Goal: Task Accomplishment & Management: Complete application form

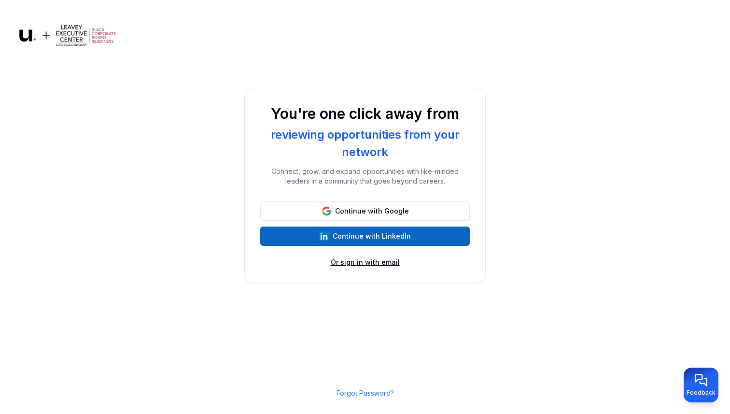
click at [362, 265] on button "Or sign in with email" at bounding box center [365, 262] width 69 height 10
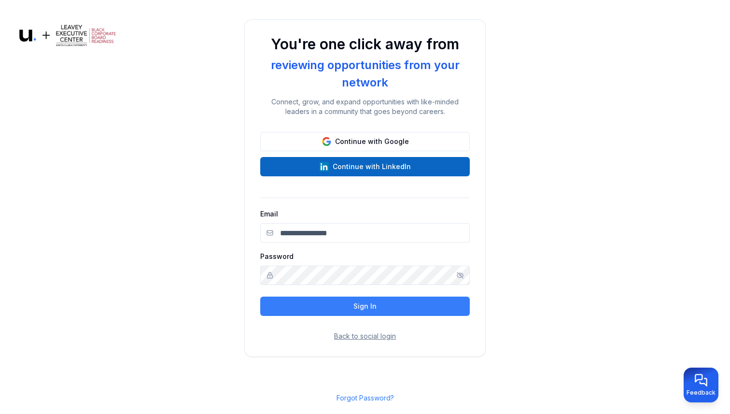
click at [363, 230] on input "Email" at bounding box center [365, 232] width 210 height 19
type input "**********"
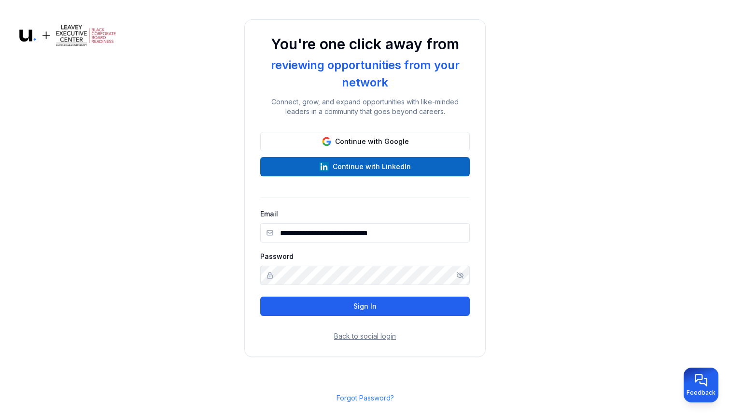
click at [345, 309] on button "Sign In" at bounding box center [365, 305] width 210 height 19
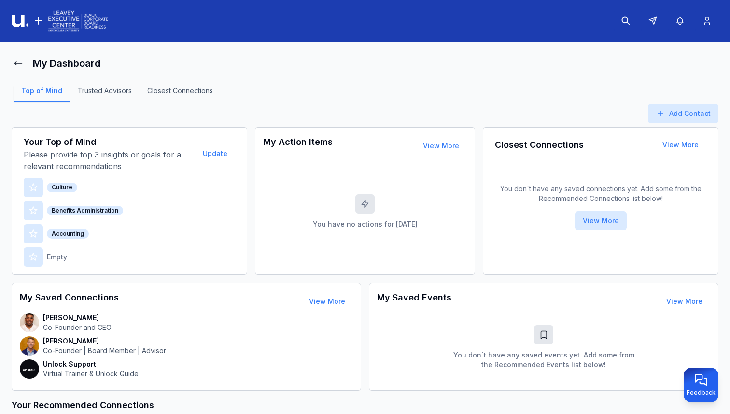
click at [219, 152] on button "Update" at bounding box center [215, 153] width 40 height 19
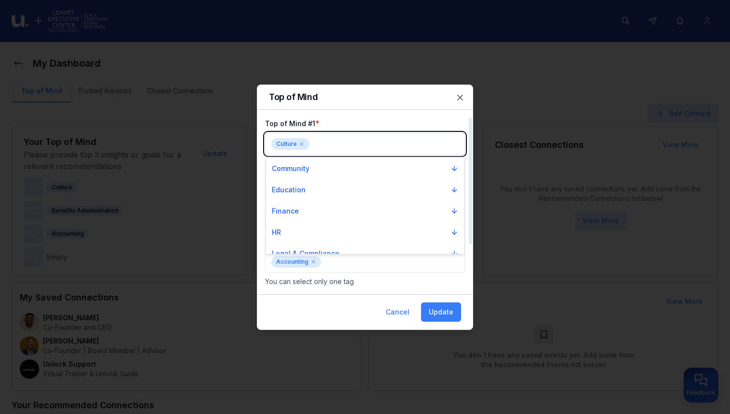
click at [323, 145] on body "My Dashboard Top of Mind Trusted Advisors Closest Connections Add Contact Your …" at bounding box center [365, 207] width 730 height 414
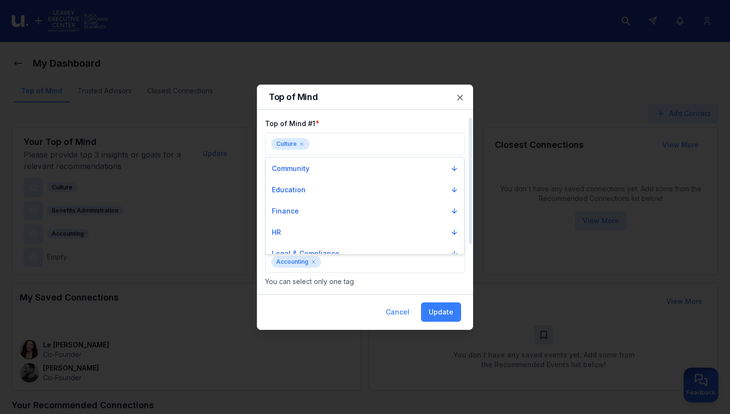
click at [301, 142] on div at bounding box center [365, 207] width 730 height 414
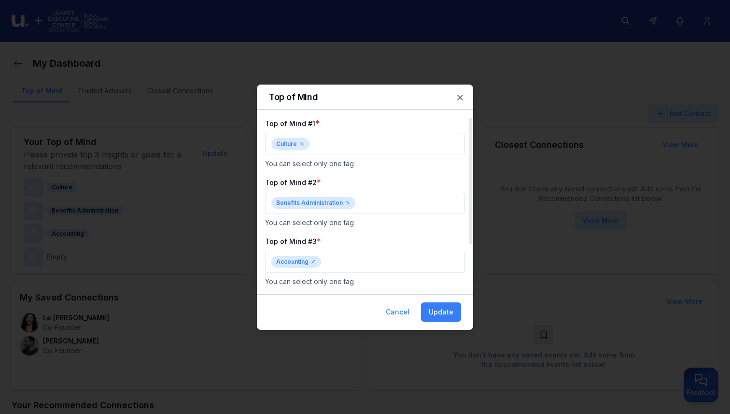
click at [307, 142] on div "Culture" at bounding box center [290, 144] width 38 height 12
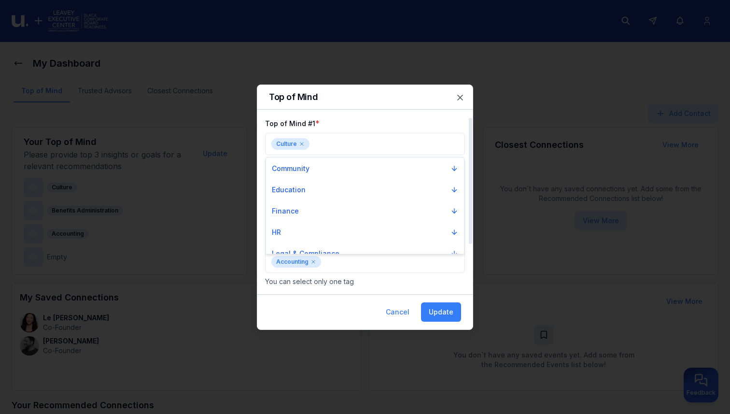
click at [305, 142] on div at bounding box center [365, 207] width 730 height 414
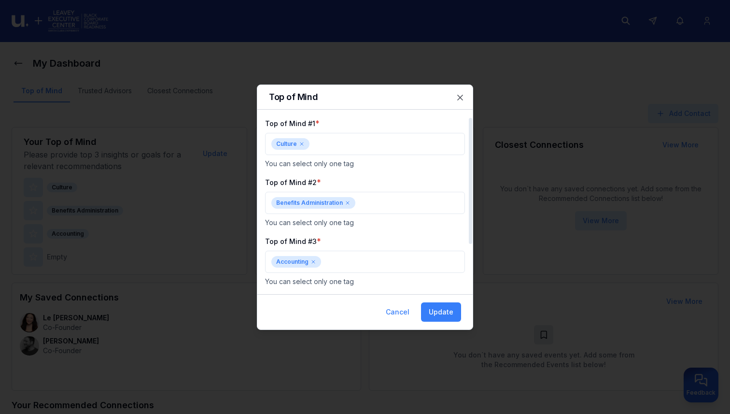
click at [300, 142] on icon at bounding box center [302, 144] width 6 height 6
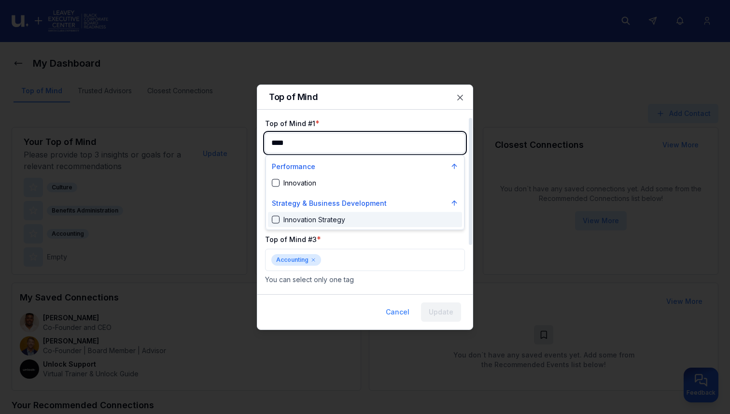
click at [315, 216] on div "Innovation Strategy" at bounding box center [308, 220] width 73 height 10
type input "****"
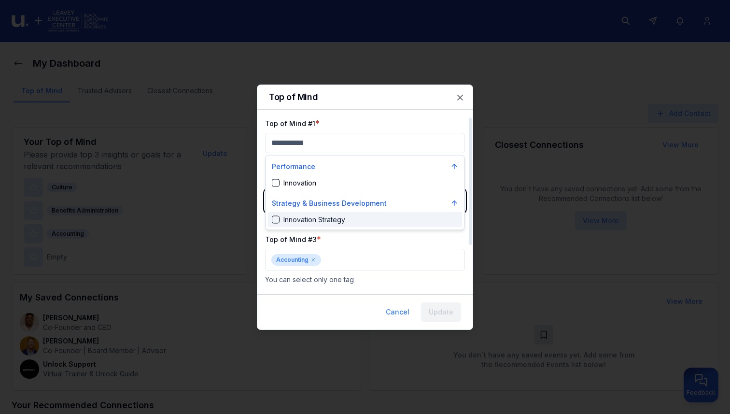
scroll to position [2239, 0]
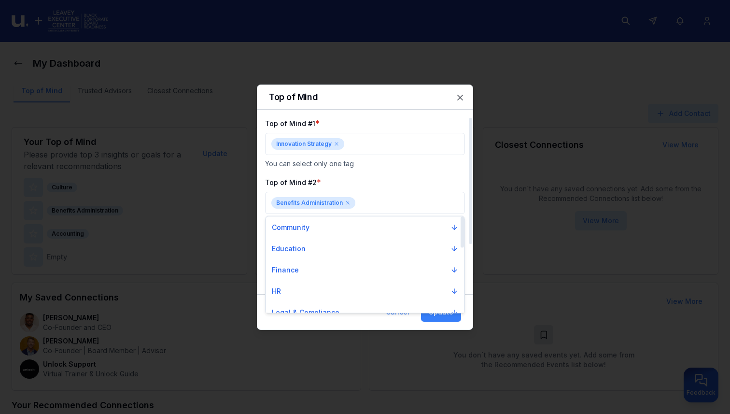
click at [408, 106] on div at bounding box center [365, 207] width 730 height 414
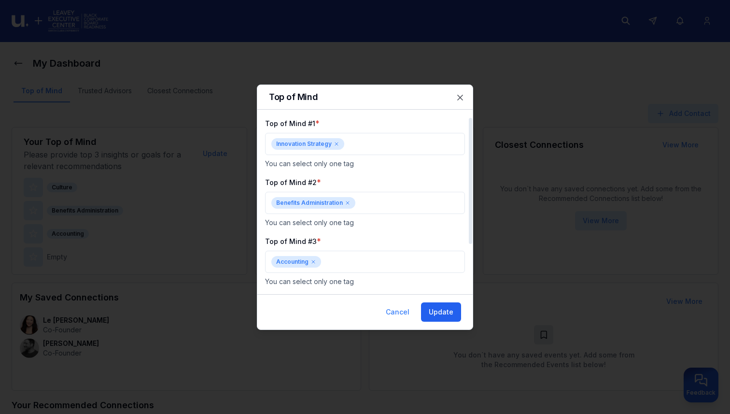
click at [438, 309] on button "Update" at bounding box center [441, 311] width 40 height 19
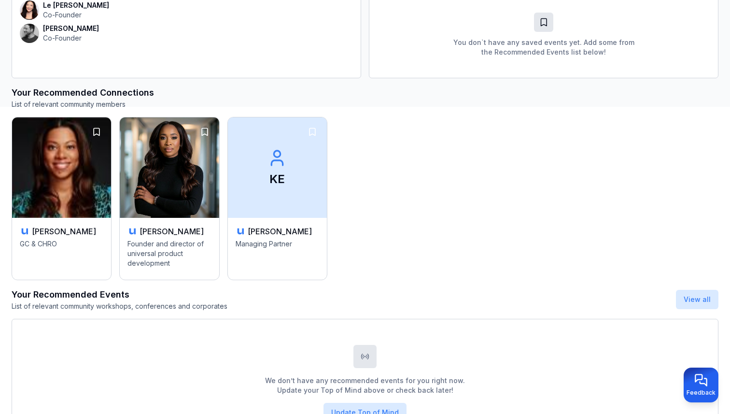
scroll to position [305, 0]
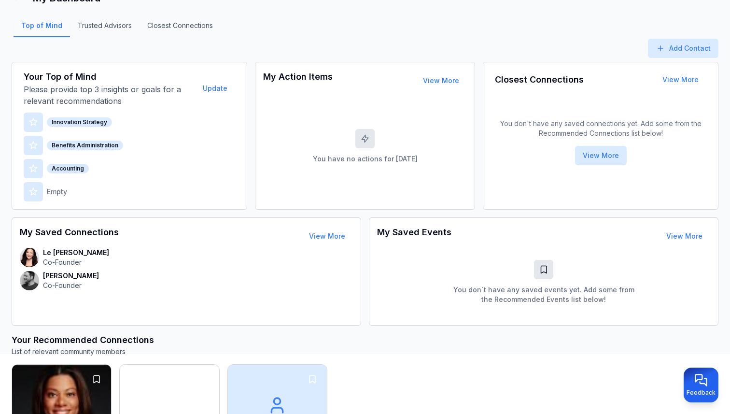
scroll to position [64, 0]
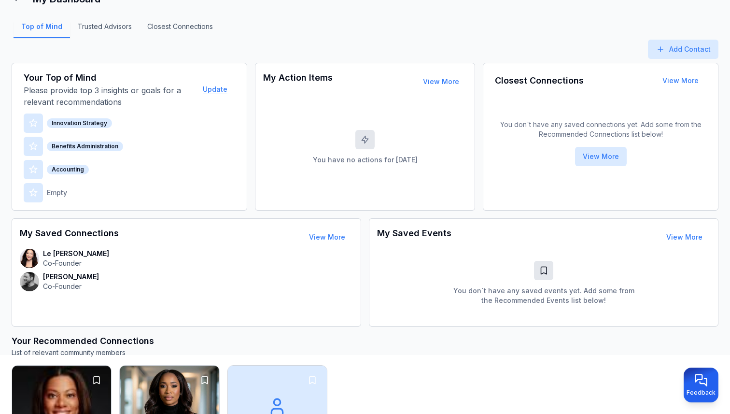
click at [219, 92] on button "Update" at bounding box center [215, 89] width 40 height 19
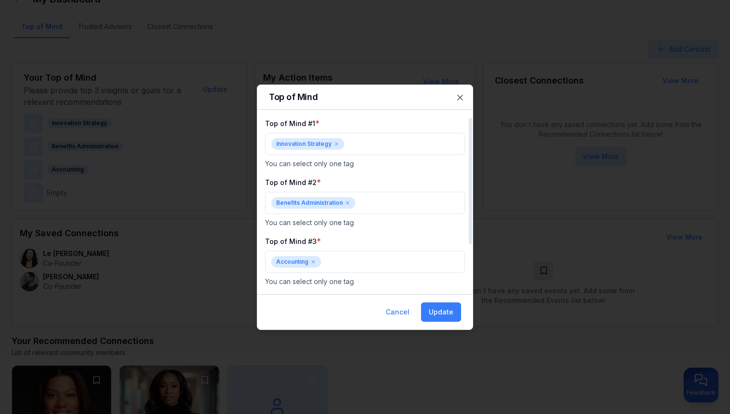
click at [348, 202] on icon at bounding box center [348, 203] width 6 height 6
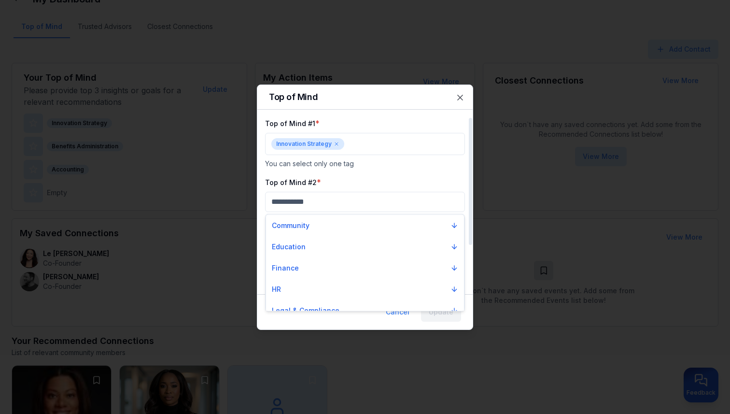
click at [353, 202] on div at bounding box center [365, 207] width 730 height 414
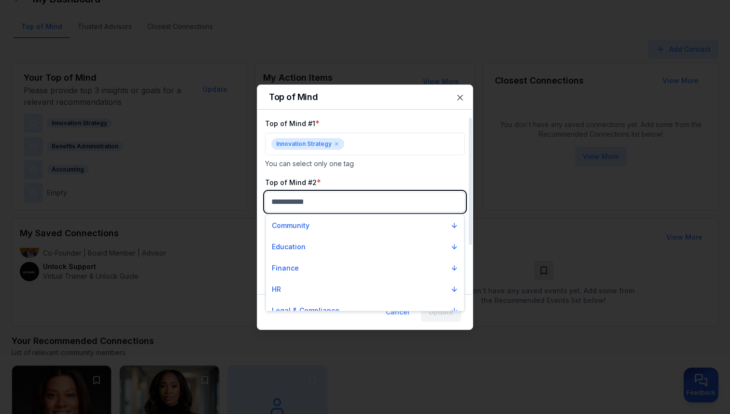
click at [339, 202] on body "My Dashboard Top of Mind Trusted Advisors Closest Connections Add Contact Your …" at bounding box center [365, 143] width 730 height 414
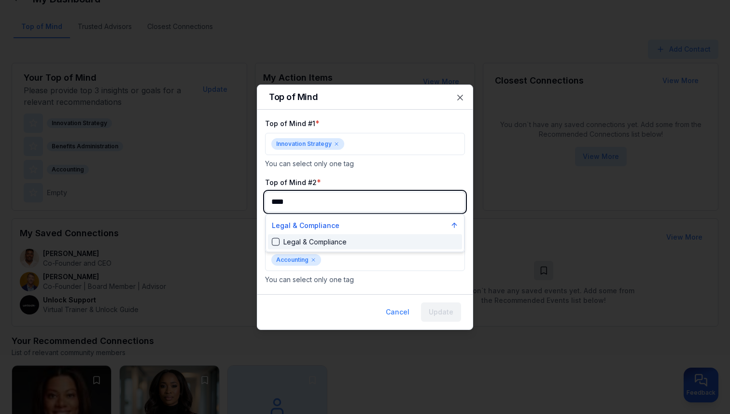
click at [324, 246] on div "Legal & Compliance" at bounding box center [365, 241] width 194 height 15
type input "****"
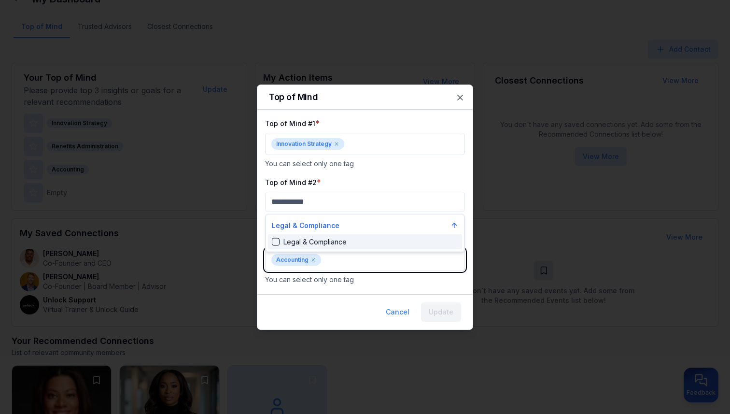
scroll to position [812, 0]
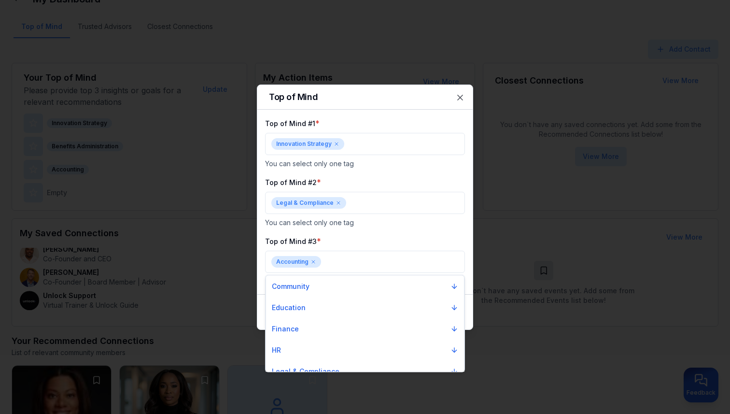
click at [314, 259] on div at bounding box center [365, 207] width 730 height 414
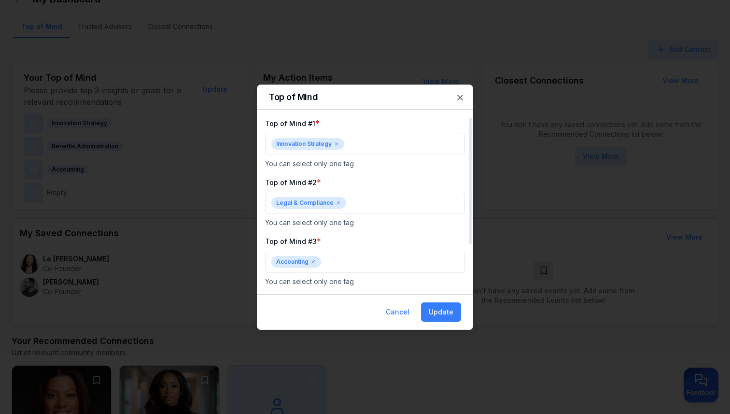
click at [314, 262] on icon at bounding box center [313, 262] width 6 height 6
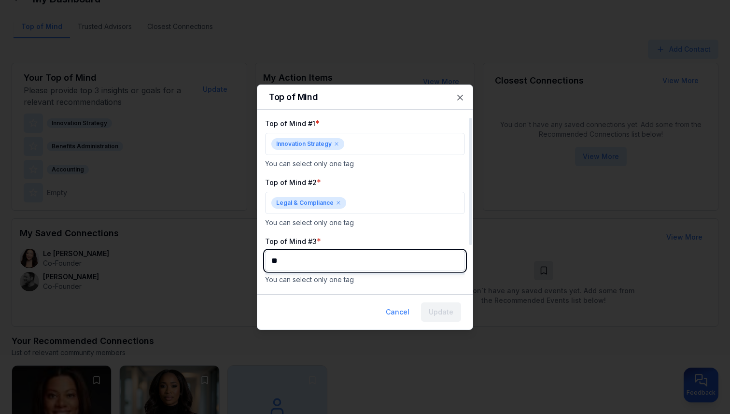
type input "***"
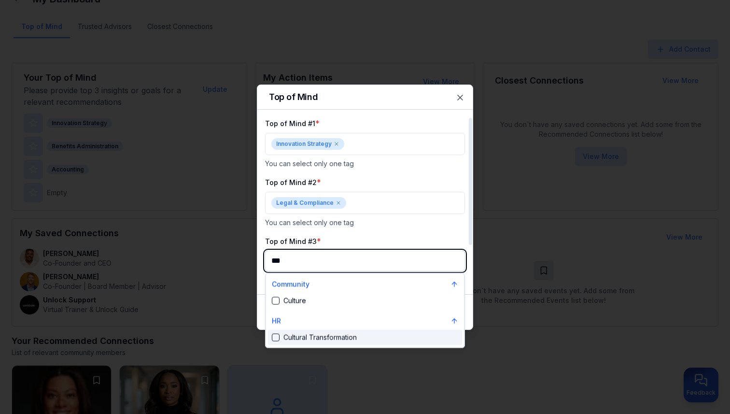
click at [308, 338] on div "Cultural Transformation" at bounding box center [314, 338] width 85 height 10
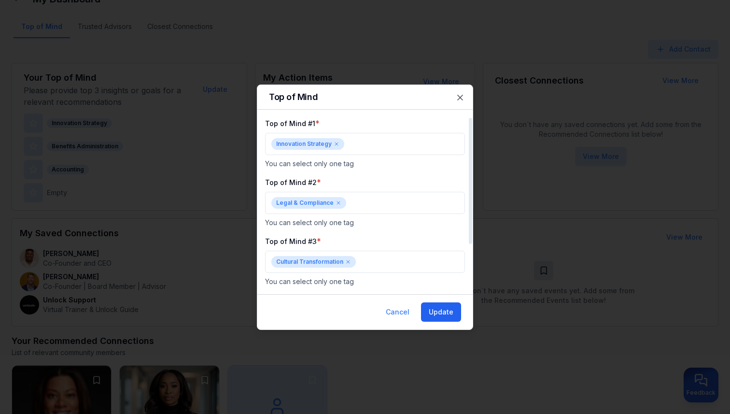
click at [449, 314] on button "Update" at bounding box center [441, 311] width 40 height 19
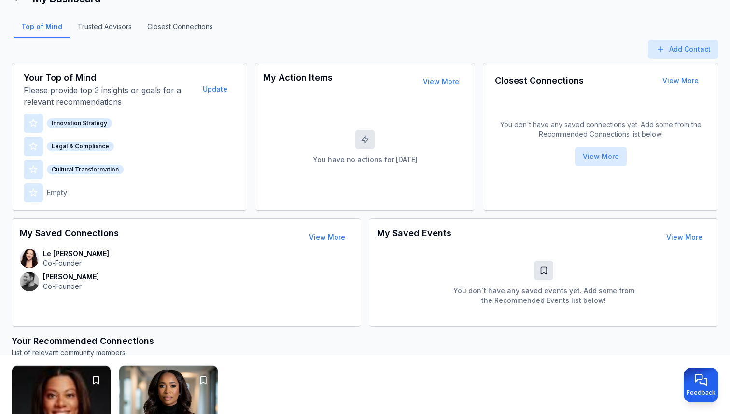
scroll to position [225, 0]
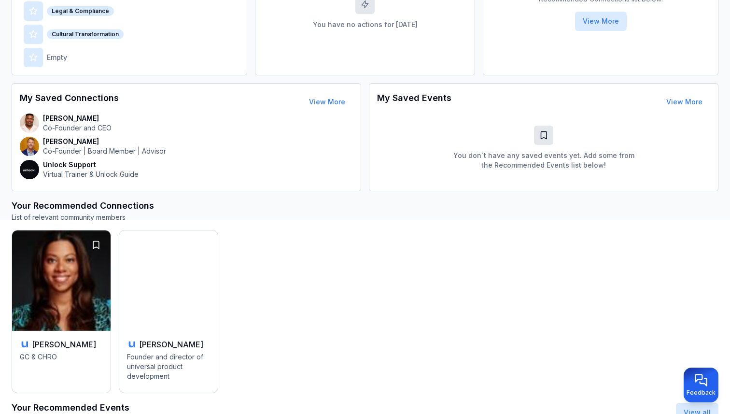
scroll to position [200, 0]
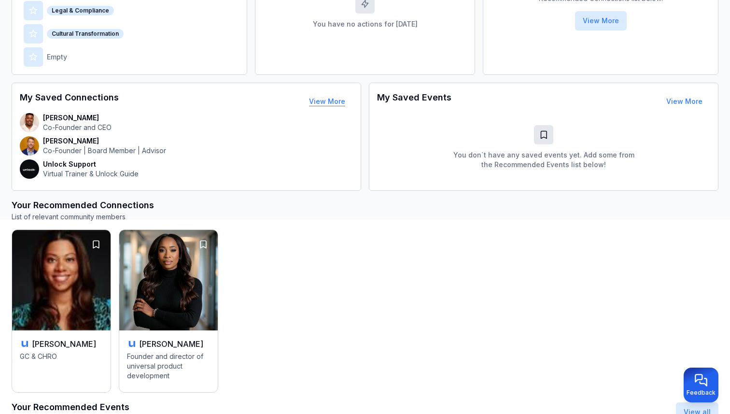
click at [333, 101] on button "View More" at bounding box center [327, 101] width 52 height 19
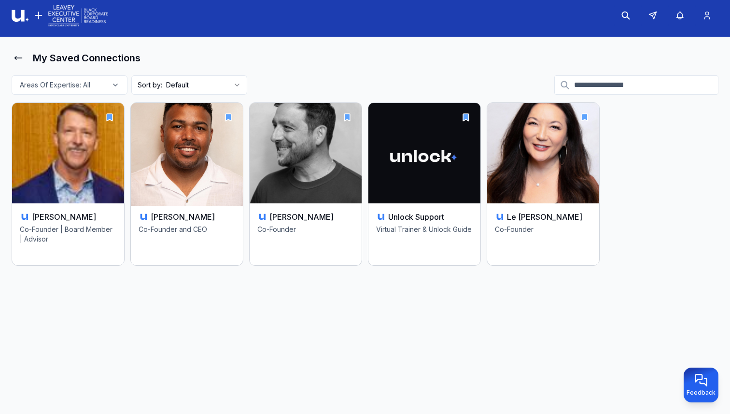
click at [229, 115] on icon "button" at bounding box center [228, 116] width 6 height 7
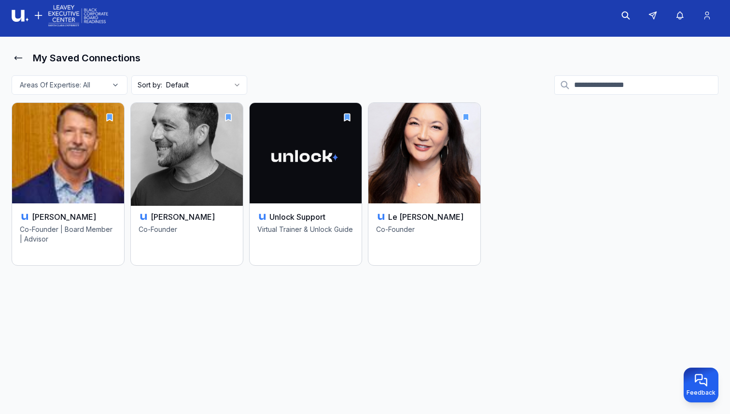
click at [226, 114] on icon "button" at bounding box center [228, 116] width 6 height 7
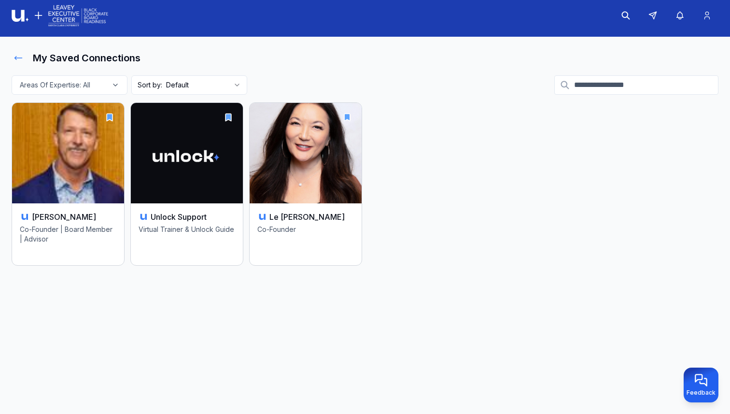
click at [17, 55] on icon at bounding box center [19, 58] width 10 height 10
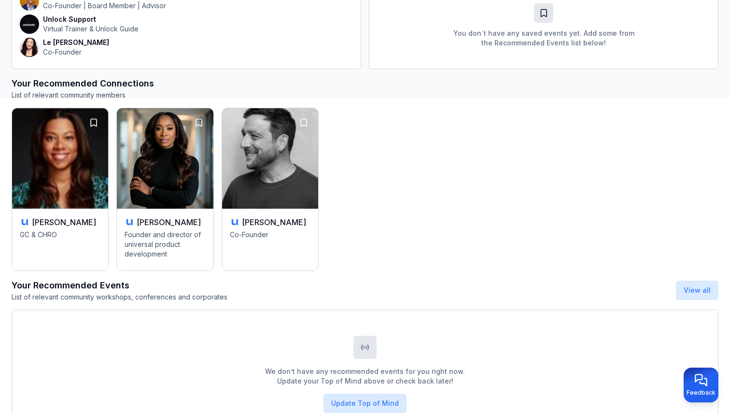
scroll to position [324, 0]
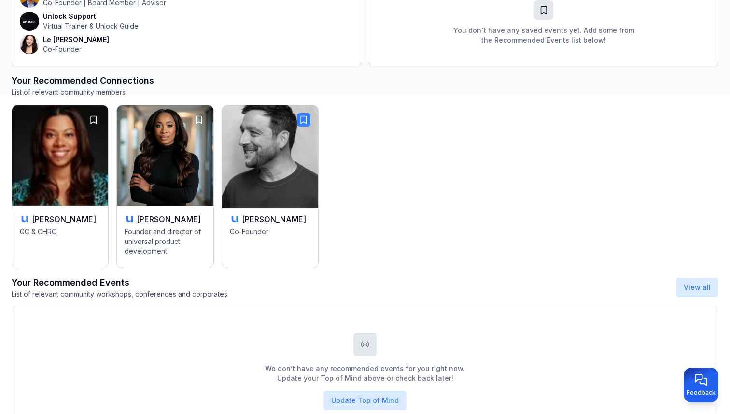
click at [306, 121] on icon "button" at bounding box center [304, 120] width 10 height 10
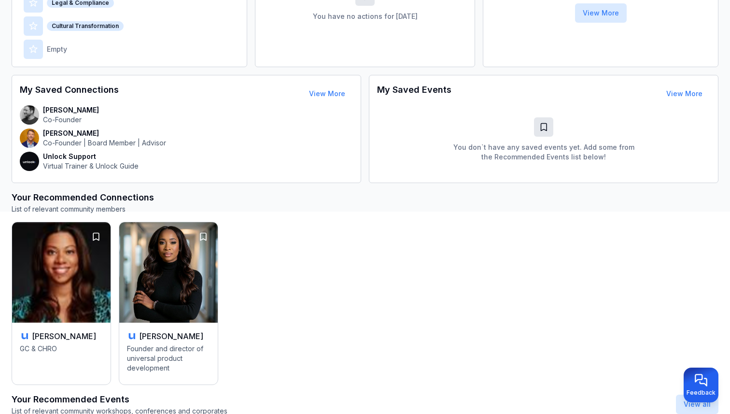
scroll to position [212, 0]
